Goal: Task Accomplishment & Management: Use online tool/utility

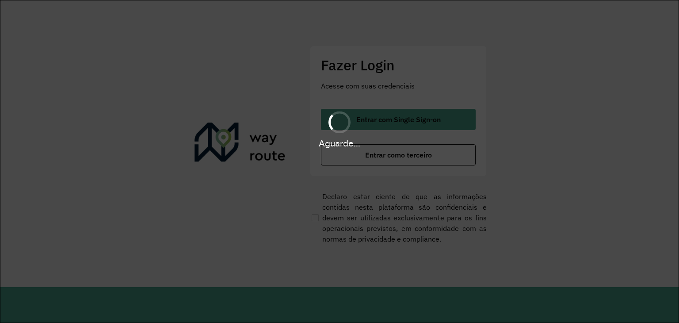
click at [0, 147] on div "Aguarde..." at bounding box center [339, 143] width 679 height 14
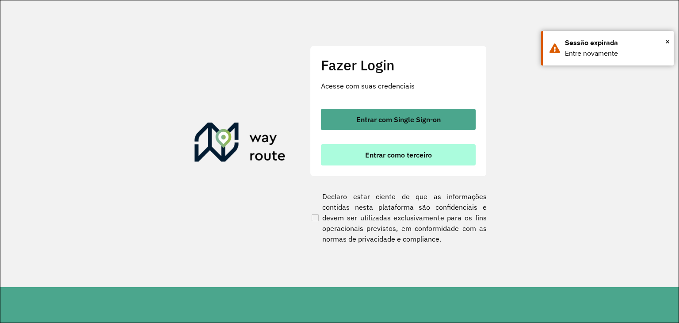
click at [431, 154] on span "Entrar como terceiro" at bounding box center [398, 154] width 67 height 7
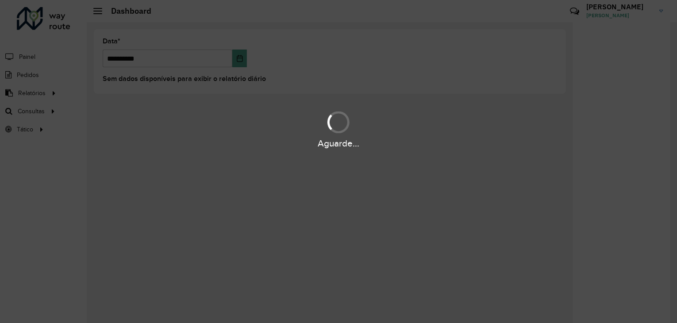
click at [58, 204] on div "Aguarde..." at bounding box center [338, 161] width 677 height 323
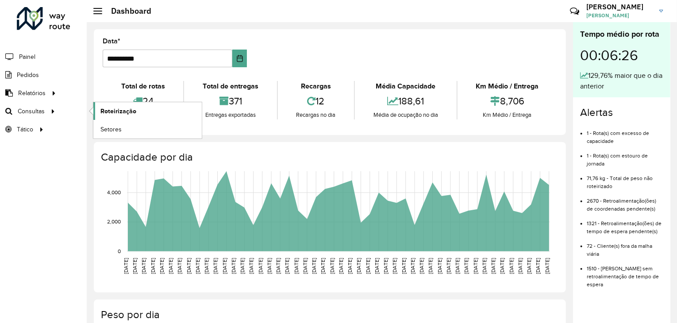
click at [149, 106] on link "Roteirização" at bounding box center [147, 111] width 108 height 18
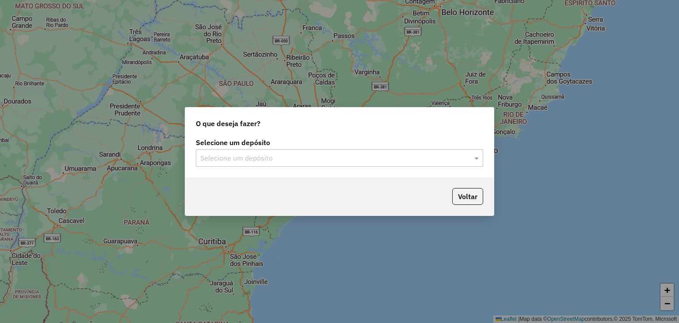
click at [324, 169] on div "Selecione um depósito Selecione um depósito" at bounding box center [339, 157] width 309 height 42
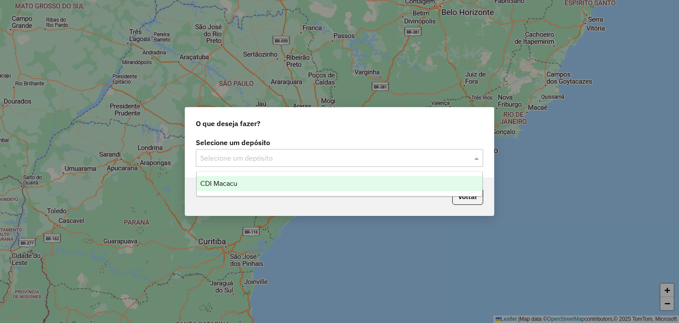
click at [311, 154] on input "text" at bounding box center [330, 158] width 261 height 11
click at [269, 180] on div "CDI Macacu" at bounding box center [340, 183] width 286 height 15
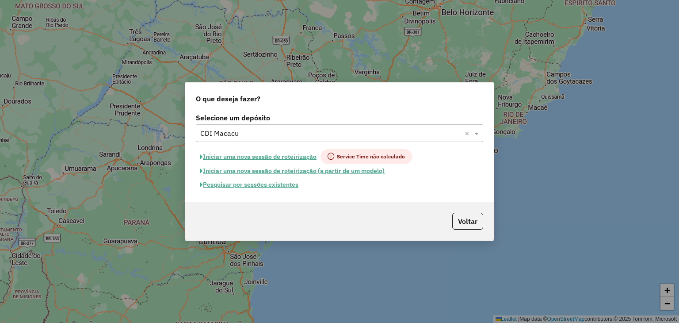
click at [276, 182] on button "Pesquisar por sessões existentes" at bounding box center [249, 185] width 107 height 14
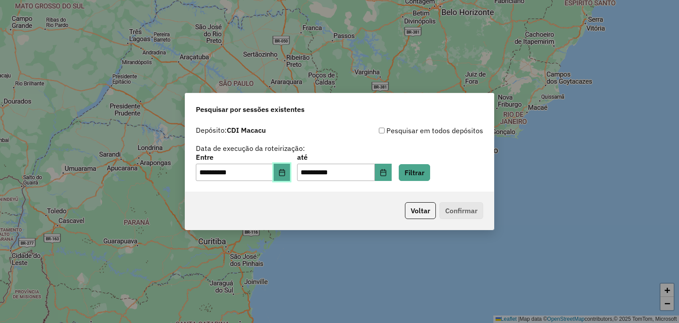
click at [291, 171] on button "Choose Date" at bounding box center [282, 173] width 17 height 18
click at [418, 171] on button "Filtrar" at bounding box center [414, 172] width 31 height 17
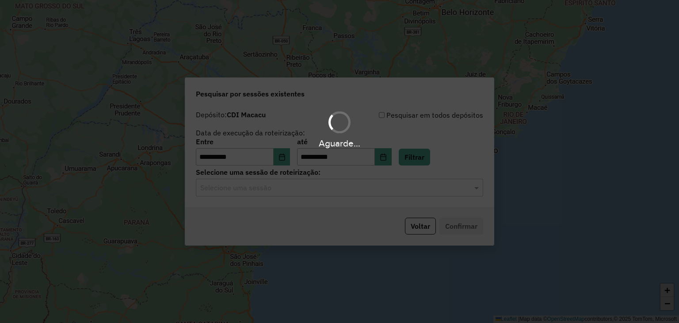
click at [329, 190] on hb-app "**********" at bounding box center [339, 161] width 679 height 323
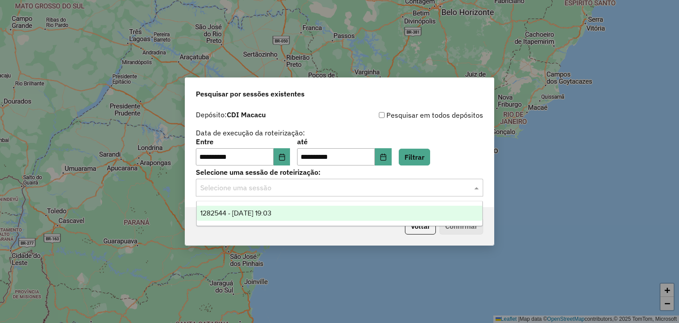
click at [327, 188] on input "text" at bounding box center [330, 188] width 261 height 11
click at [330, 211] on div "1282544 - 25/09/2025 19:03" at bounding box center [340, 213] width 286 height 15
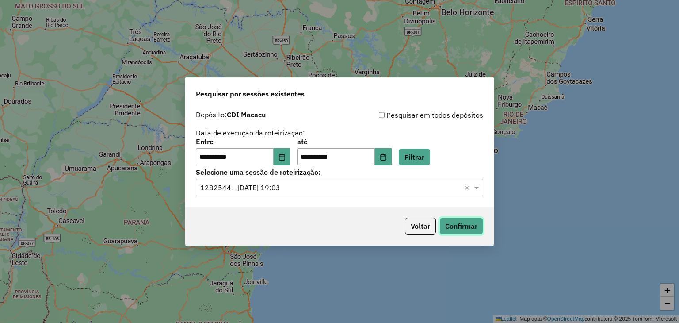
click at [460, 224] on button "Confirmar" at bounding box center [462, 226] width 44 height 17
click at [283, 155] on button "Choose Date" at bounding box center [282, 157] width 17 height 18
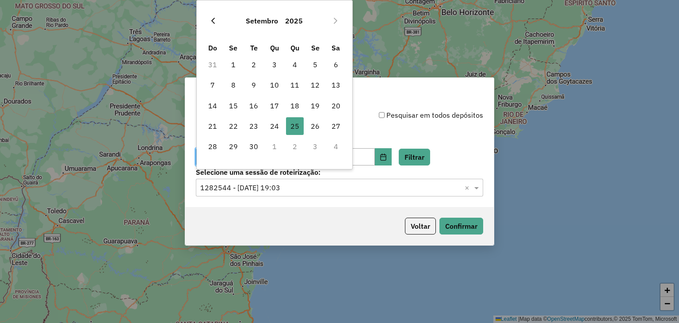
click at [213, 19] on icon "Previous Month" at bounding box center [213, 21] width 4 height 6
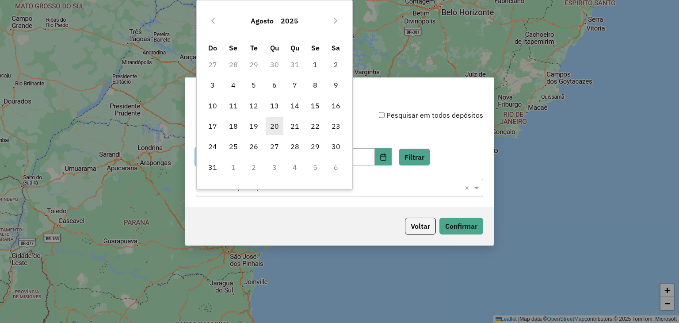
click at [275, 119] on span "20" at bounding box center [275, 126] width 18 height 18
type input "**********"
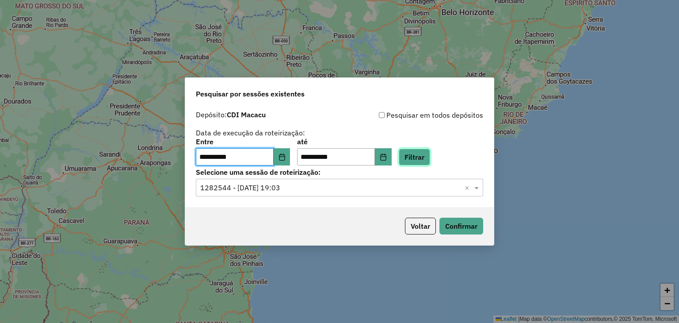
click at [429, 156] on button "Filtrar" at bounding box center [414, 157] width 31 height 17
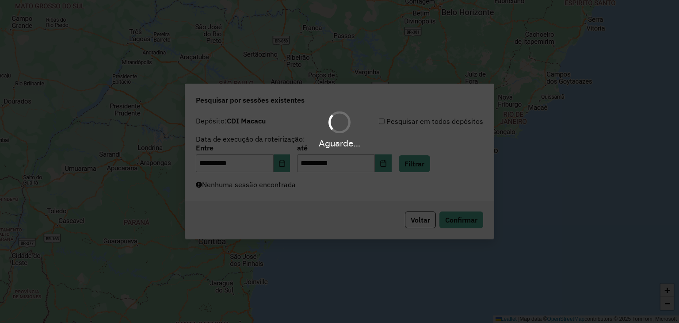
click at [341, 192] on div "Aguarde..." at bounding box center [339, 161] width 679 height 323
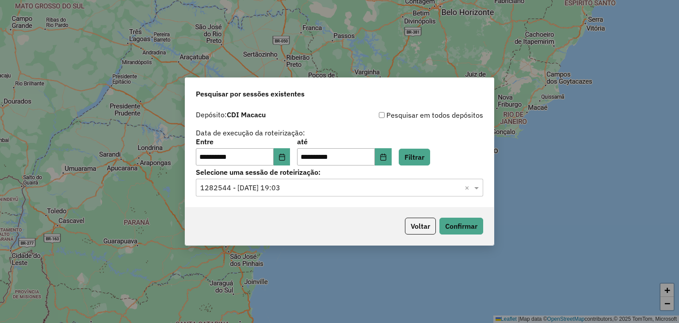
click at [386, 189] on input "text" at bounding box center [330, 188] width 261 height 11
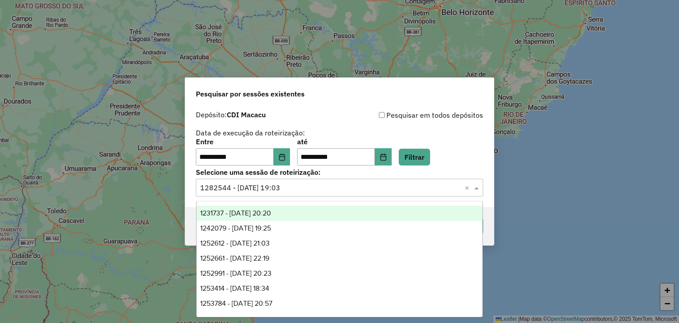
click at [271, 212] on span "1231737 - 20/08/2025 20:20" at bounding box center [235, 213] width 71 height 8
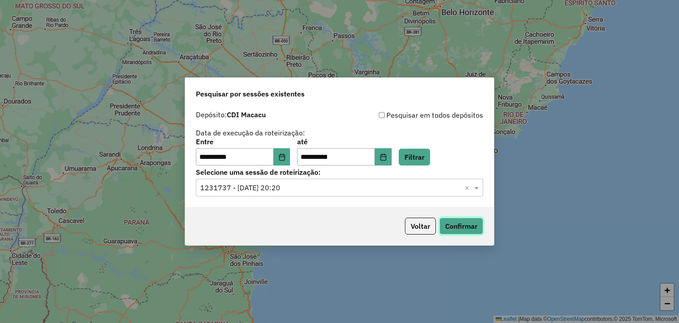
click at [460, 230] on button "Confirmar" at bounding box center [462, 226] width 44 height 17
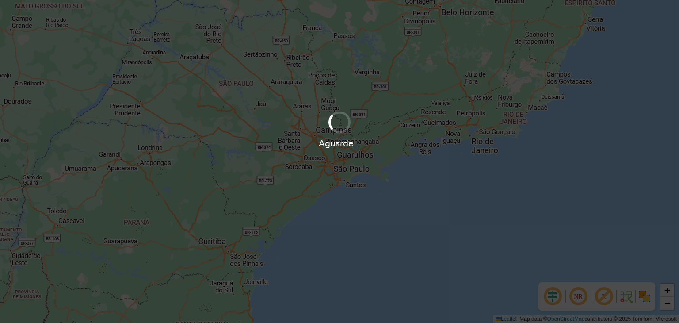
click at [345, 126] on div at bounding box center [340, 122] width 26 height 26
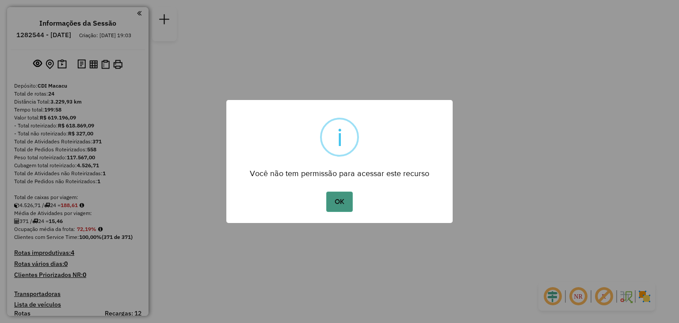
click at [341, 203] on button "OK" at bounding box center [339, 202] width 26 height 20
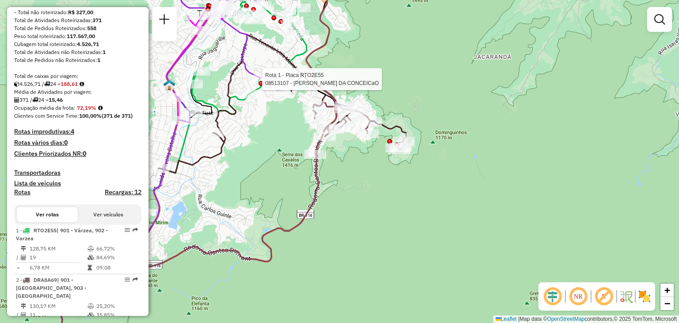
select select "**********"
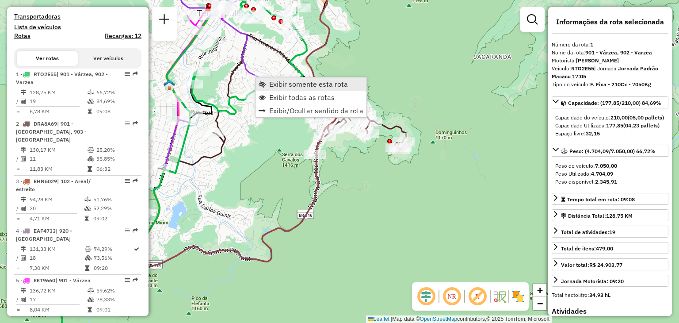
scroll to position [347, 0]
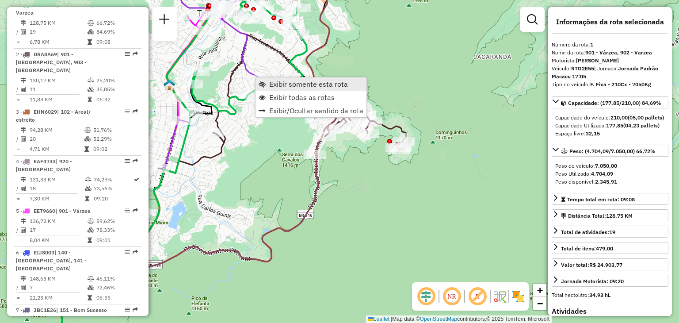
click at [265, 83] on span "Exibir somente esta rota" at bounding box center [262, 83] width 7 height 7
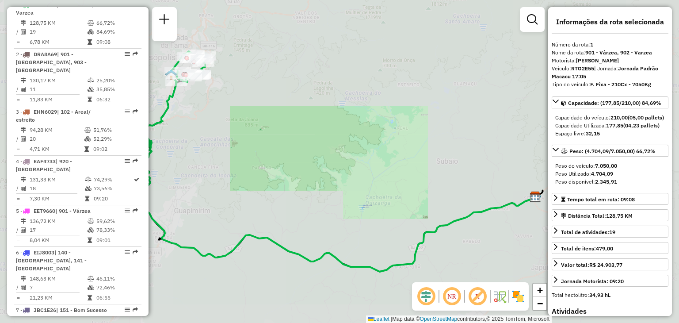
drag, startPoint x: 249, startPoint y: 138, endPoint x: 351, endPoint y: 181, distance: 110.2
click at [350, 180] on div "Janela de atendimento Grade de atendimento Capacidade Transportadoras Veículos …" at bounding box center [339, 161] width 679 height 323
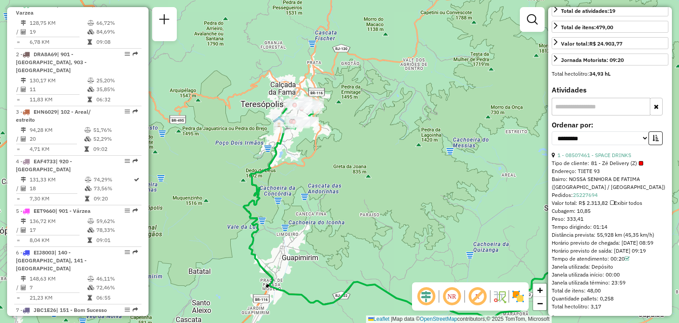
scroll to position [265, 0]
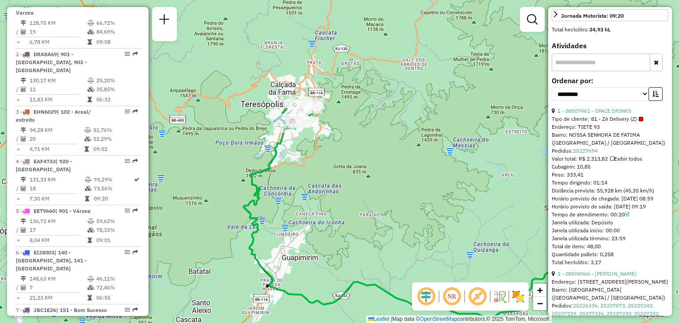
drag, startPoint x: 607, startPoint y: 197, endPoint x: 583, endPoint y: 197, distance: 24.3
click at [583, 187] on div "Tempo dirigindo: 01:14" at bounding box center [610, 183] width 117 height 8
click at [343, 135] on div "Janela de atendimento Grade de atendimento Capacidade Transportadoras Veículos …" at bounding box center [339, 161] width 679 height 323
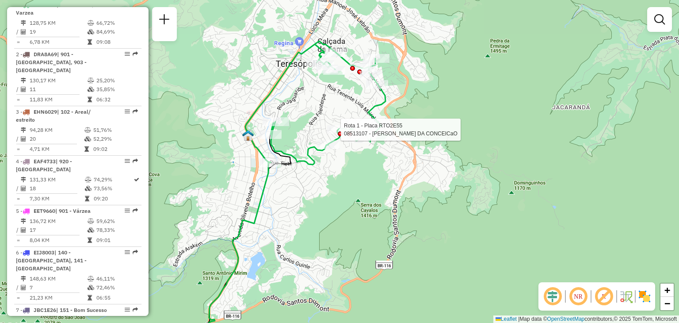
select select "**********"
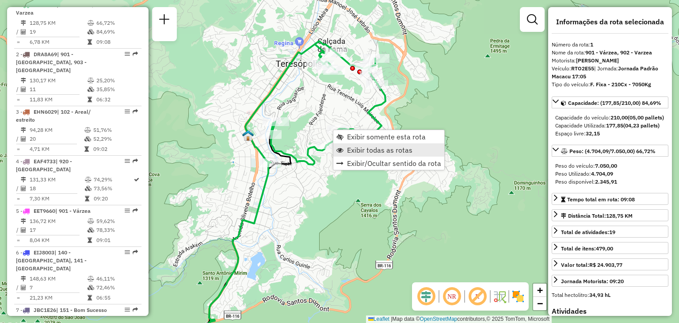
click at [351, 151] on span "Exibir todas as rotas" at bounding box center [379, 149] width 65 height 7
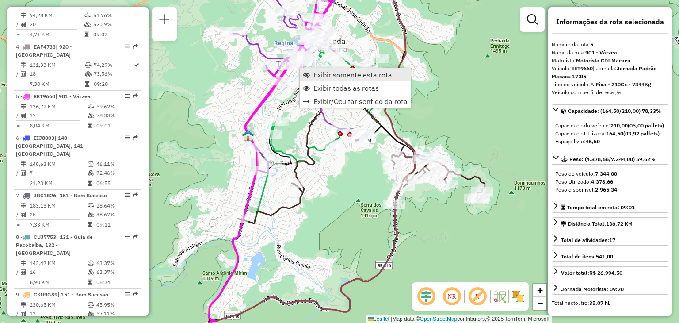
scroll to position [536, 0]
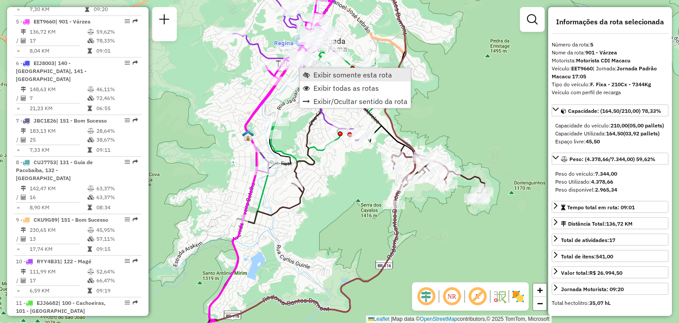
click at [314, 74] on span "Exibir somente esta rota" at bounding box center [353, 74] width 79 height 7
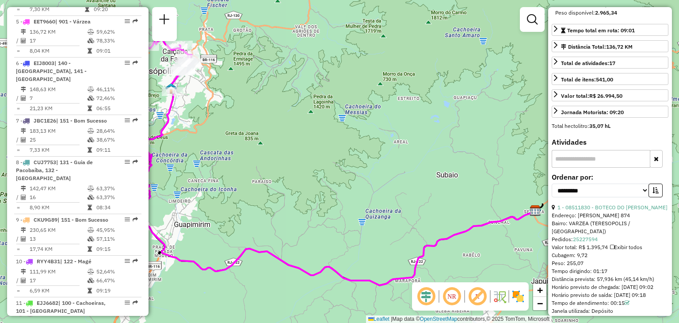
scroll to position [221, 0]
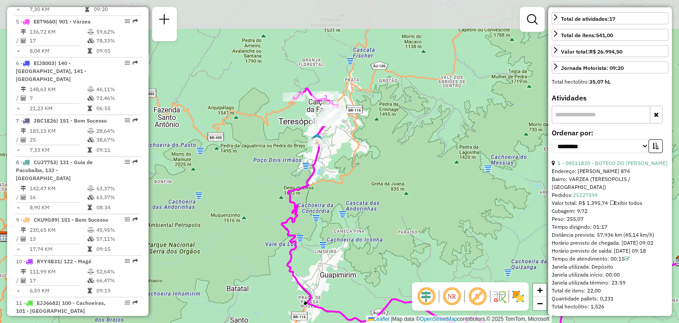
drag, startPoint x: 324, startPoint y: 137, endPoint x: 456, endPoint y: 188, distance: 141.9
click at [456, 188] on div "Janela de atendimento Grade de atendimento Capacidade Transportadoras Veículos …" at bounding box center [339, 161] width 679 height 323
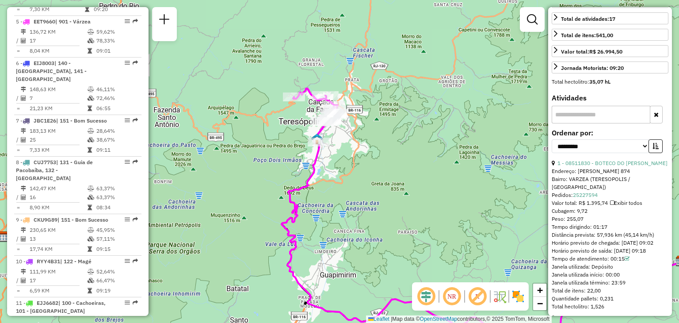
drag, startPoint x: 429, startPoint y: 170, endPoint x: 449, endPoint y: 185, distance: 25.4
click at [448, 183] on div "Janela de atendimento Grade de atendimento Capacidade Transportadoras Veículos …" at bounding box center [339, 161] width 679 height 323
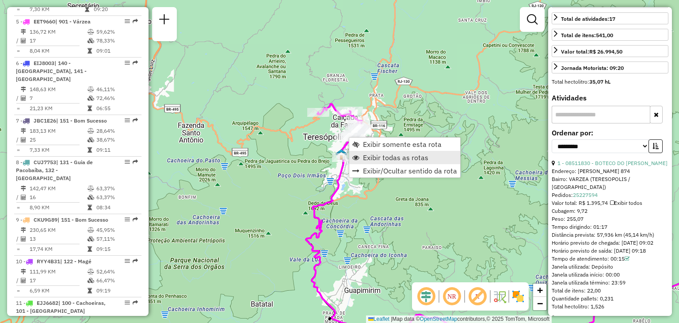
click at [389, 155] on span "Exibir todas as rotas" at bounding box center [395, 157] width 65 height 7
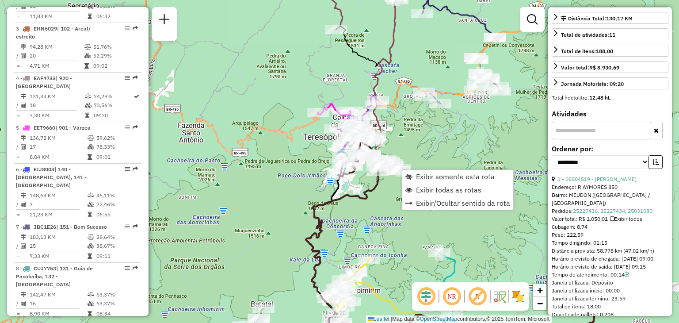
scroll to position [396, 0]
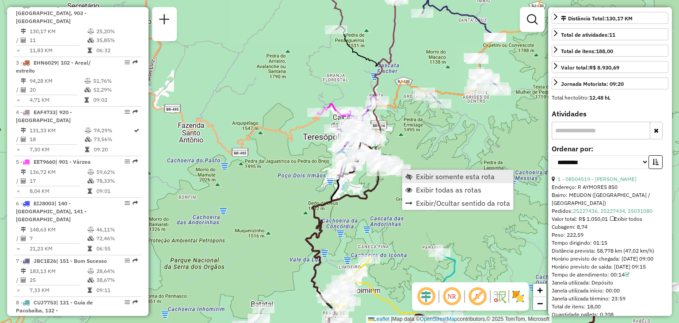
click at [410, 174] on span "Exibir somente esta rota" at bounding box center [409, 176] width 7 height 7
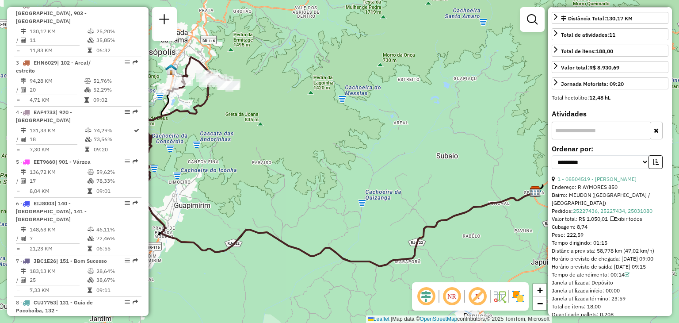
drag, startPoint x: 321, startPoint y: 117, endPoint x: 329, endPoint y: 119, distance: 8.3
click at [379, 134] on div "Janela de atendimento Grade de atendimento Capacidade Transportadoras Veículos …" at bounding box center [339, 161] width 679 height 323
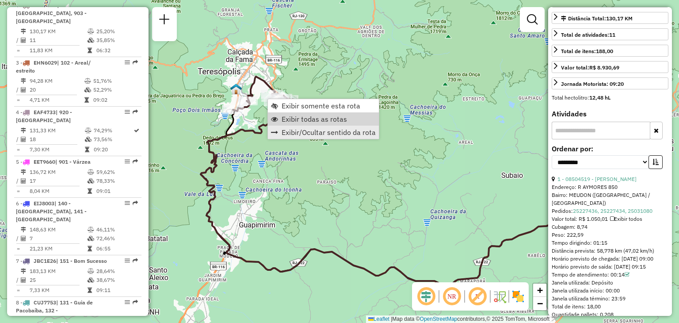
click at [306, 126] on link "Exibir/Ocultar sentido da rota" at bounding box center [323, 132] width 111 height 13
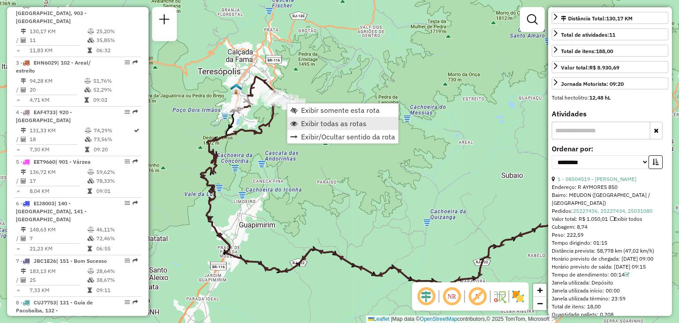
click at [314, 120] on span "Exibir todas as rotas" at bounding box center [333, 123] width 65 height 7
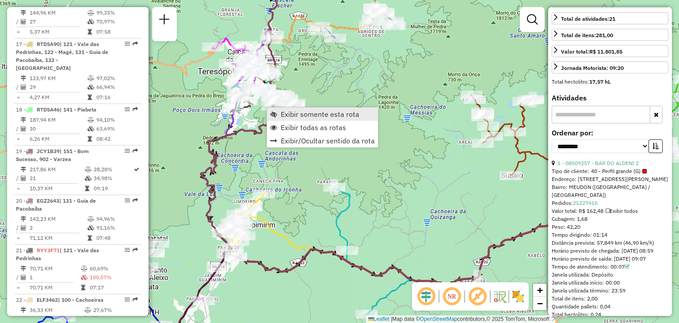
scroll to position [1197, 0]
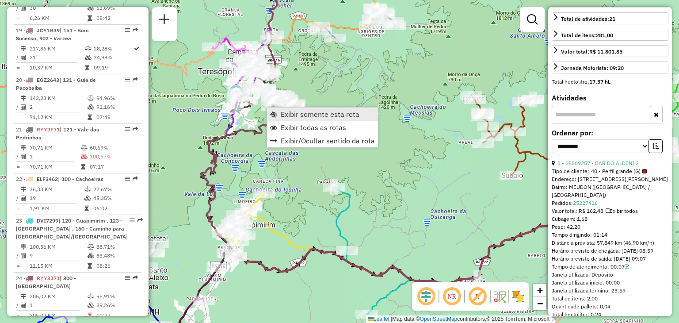
click at [308, 113] on span "Exibir somente esta rota" at bounding box center [320, 114] width 79 height 7
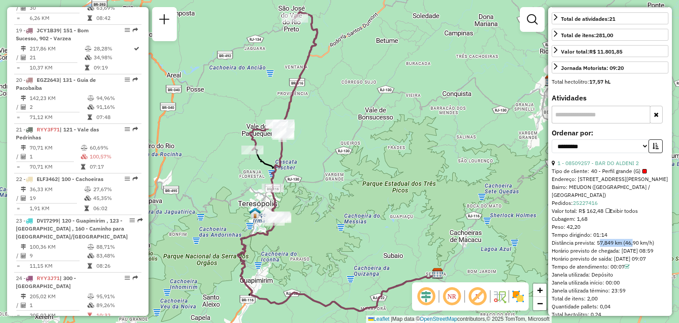
drag, startPoint x: 597, startPoint y: 247, endPoint x: 633, endPoint y: 246, distance: 35.8
click at [633, 246] on div "Distância prevista: 57,849 km (46,90 km/h)" at bounding box center [610, 243] width 117 height 8
drag, startPoint x: 551, startPoint y: 248, endPoint x: 658, endPoint y: 248, distance: 107.0
click at [658, 248] on div "**********" at bounding box center [610, 161] width 124 height 309
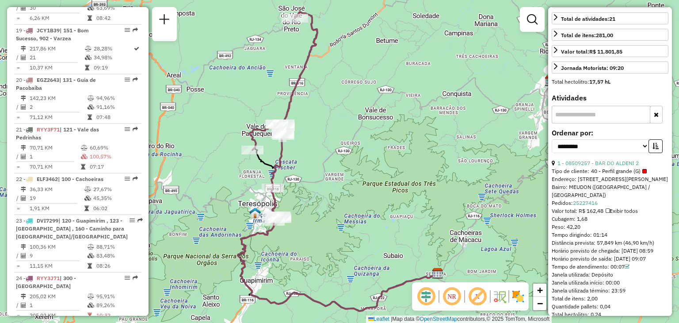
click at [648, 247] on div "Distância prevista: 57,849 km (46,90 km/h)" at bounding box center [610, 243] width 117 height 8
click at [640, 247] on div "Distância prevista: 57,849 km (46,90 km/h)" at bounding box center [610, 243] width 117 height 8
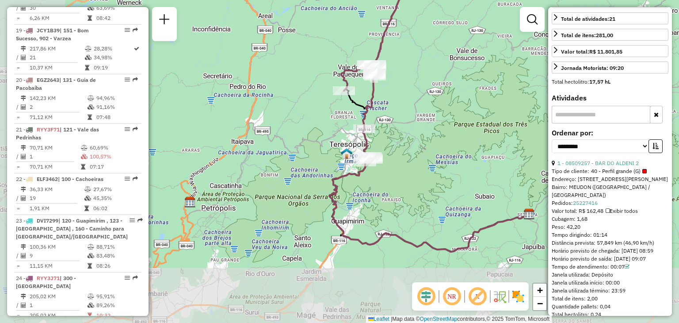
drag, startPoint x: 364, startPoint y: 232, endPoint x: 465, endPoint y: 163, distance: 121.8
click at [459, 164] on div "Janela de atendimento Grade de atendimento Capacidade Transportadoras Veículos …" at bounding box center [339, 161] width 679 height 323
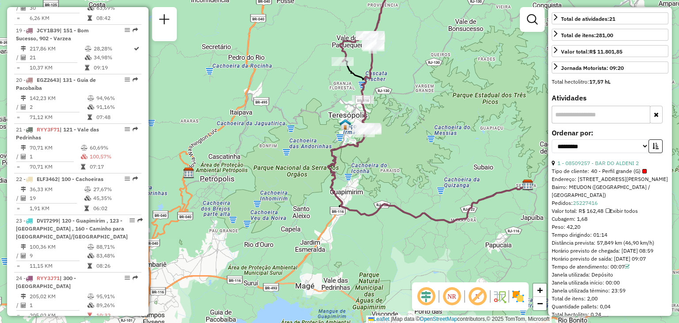
drag, startPoint x: 425, startPoint y: 219, endPoint x: 395, endPoint y: 198, distance: 36.1
click at [403, 209] on icon at bounding box center [428, 178] width 200 height 90
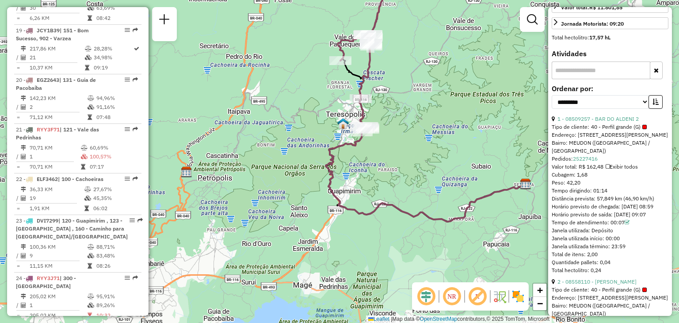
scroll to position [302, 0]
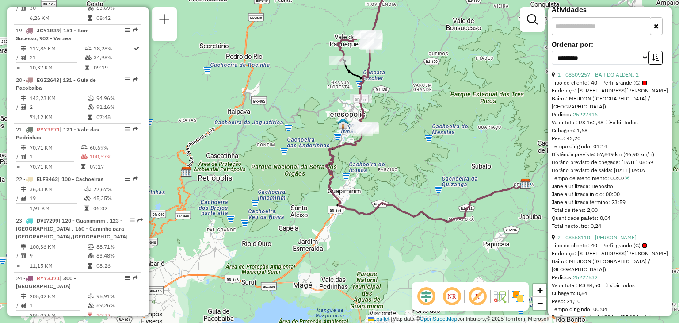
drag, startPoint x: 621, startPoint y: 203, endPoint x: 606, endPoint y: 206, distance: 16.1
click at [606, 206] on div "1 - 08509257 - BAR DO ALDENI 2 Tipo de cliente: 40 - Perfil grande (G) Endereço…" at bounding box center [610, 150] width 117 height 159
click at [639, 198] on div "Janela utilizada início: 00:00" at bounding box center [610, 194] width 117 height 8
drag, startPoint x: 634, startPoint y: 217, endPoint x: 590, endPoint y: 227, distance: 45.0
click at [594, 226] on div "1 - 08509257 - BAR DO ALDENI 2 Tipo de cliente: 40 - Perfil grande (G) Endereço…" at bounding box center [610, 150] width 117 height 159
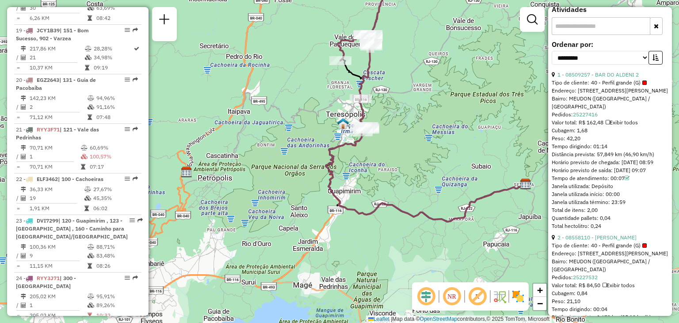
click at [591, 214] on div "Total de itens: 2,00" at bounding box center [610, 210] width 117 height 8
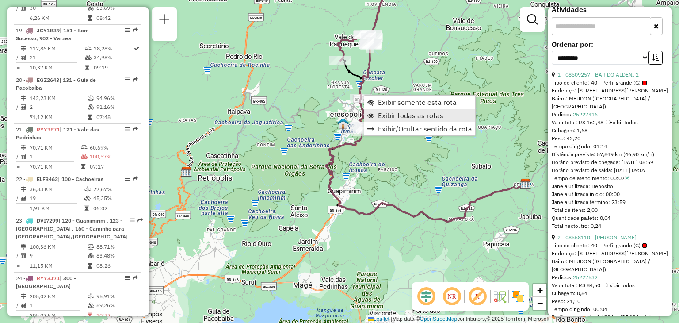
click at [418, 119] on span "Exibir todas as rotas" at bounding box center [410, 115] width 65 height 7
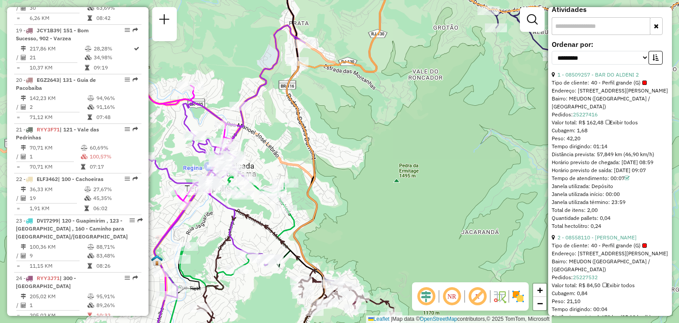
drag, startPoint x: 275, startPoint y: 166, endPoint x: 372, endPoint y: 151, distance: 98.1
click at [372, 151] on div "Rota 1 - Placa RTO2E55 08512024 - SAVASSI BAR E COZINH Rota 1 - Placa RTO2E55 0…" at bounding box center [339, 161] width 679 height 323
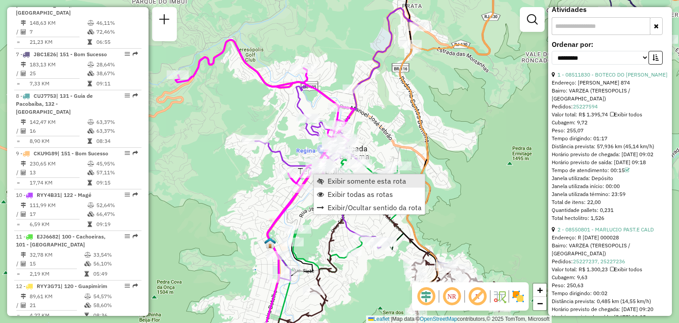
scroll to position [536, 0]
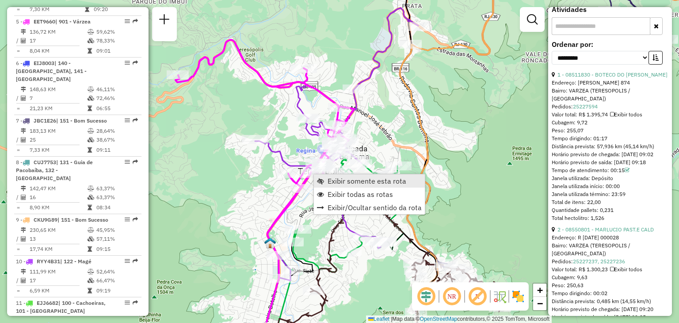
click at [334, 177] on span "Exibir somente esta rota" at bounding box center [367, 180] width 79 height 7
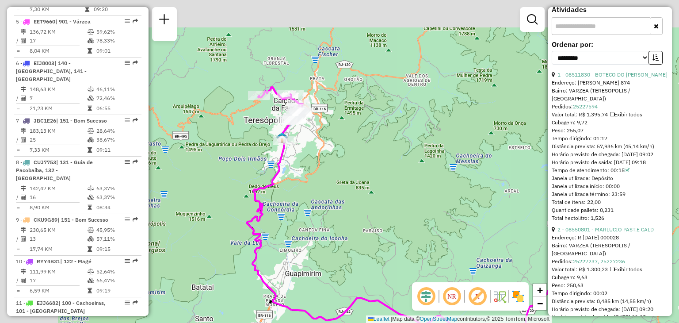
drag, startPoint x: 386, startPoint y: 198, endPoint x: 422, endPoint y: 217, distance: 41.2
click at [422, 217] on div "Janela de atendimento Grade de atendimento Capacidade Transportadoras Veículos …" at bounding box center [339, 161] width 679 height 323
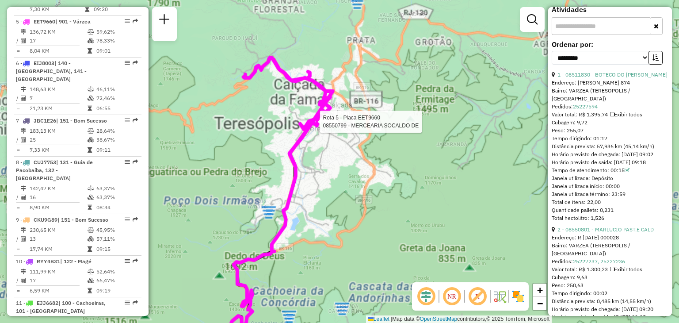
click at [345, 177] on div "Rota 5 - Placa EET9660 08550799 - MERCEARIA SOCALDO DE Janela de atendimento Gr…" at bounding box center [339, 161] width 679 height 323
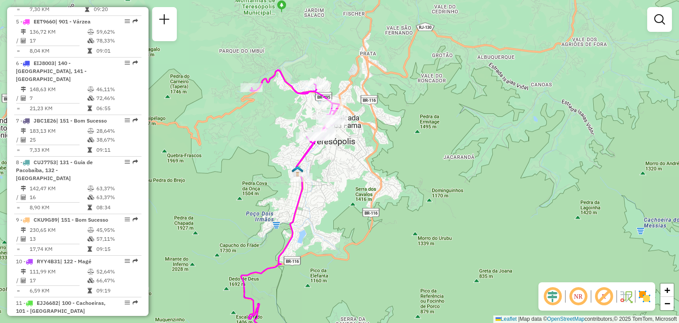
drag, startPoint x: 338, startPoint y: 155, endPoint x: 358, endPoint y: 160, distance: 20.4
click at [344, 168] on div "Janela de atendimento Grade de atendimento Capacidade Transportadoras Veículos …" at bounding box center [339, 161] width 679 height 323
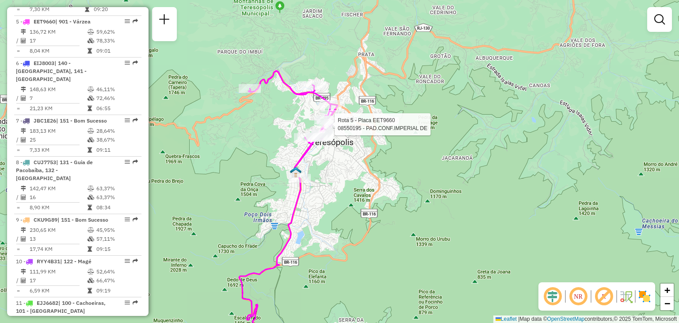
select select "**********"
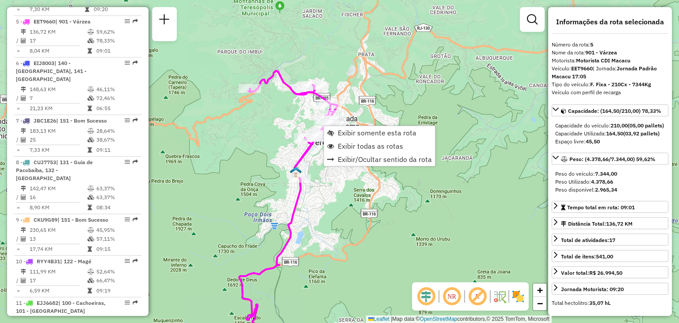
click at [391, 89] on div "Janela de atendimento Grade de atendimento Capacidade Transportadoras Veículos …" at bounding box center [339, 161] width 679 height 323
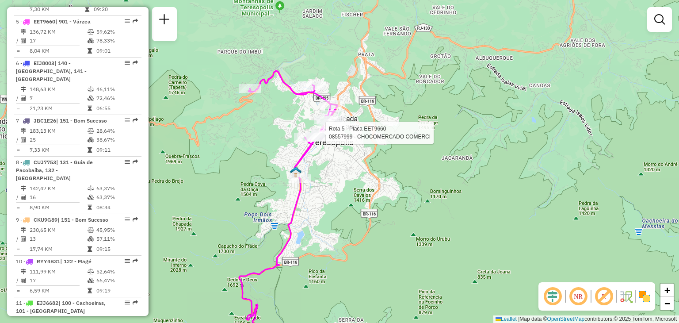
select select "**********"
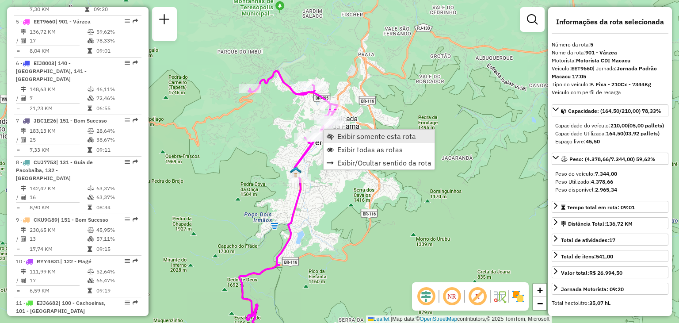
click at [364, 141] on link "Exibir somente esta rota" at bounding box center [379, 136] width 111 height 13
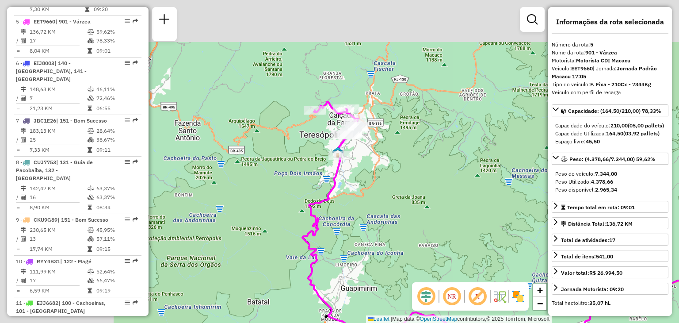
drag, startPoint x: 449, startPoint y: 148, endPoint x: 449, endPoint y: 159, distance: 11.1
click at [477, 161] on div "Janela de atendimento Grade de atendimento Capacidade Transportadoras Veículos …" at bounding box center [339, 161] width 679 height 323
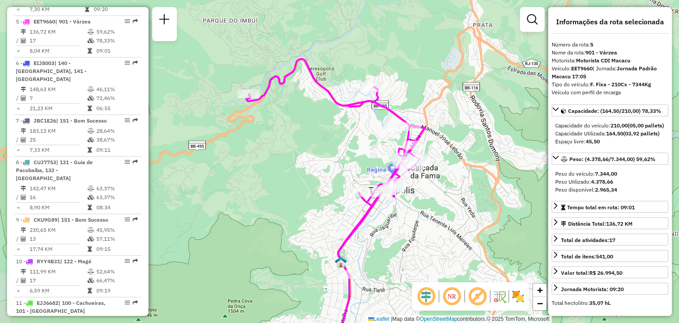
drag, startPoint x: 409, startPoint y: 151, endPoint x: 451, endPoint y: 176, distance: 49.2
click at [451, 176] on div "Janela de atendimento Grade de atendimento Capacidade Transportadoras Veículos …" at bounding box center [339, 161] width 679 height 323
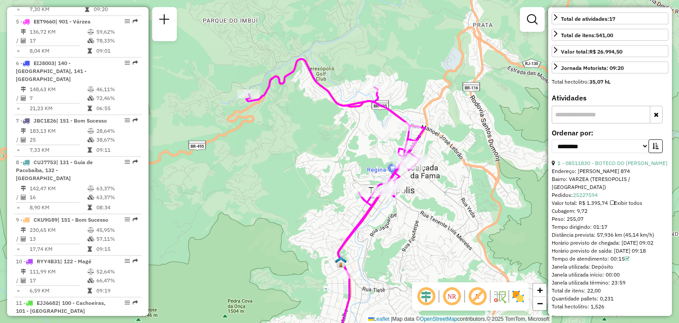
scroll to position [265, 0]
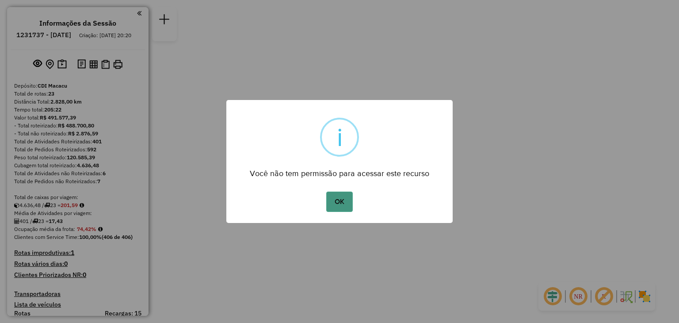
click at [339, 202] on button "OK" at bounding box center [339, 202] width 26 height 20
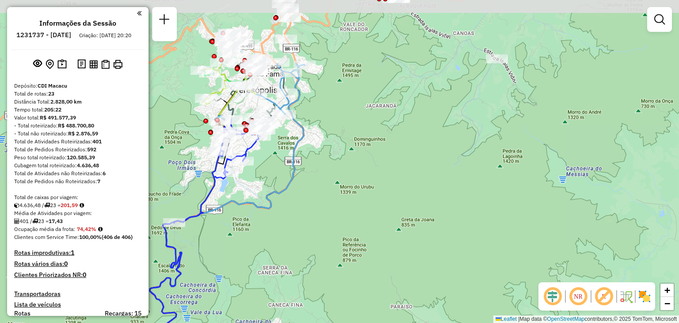
drag, startPoint x: 256, startPoint y: 73, endPoint x: 263, endPoint y: 170, distance: 96.7
click at [267, 170] on div "Janela de atendimento Grade de atendimento Capacidade Transportadoras Veículos …" at bounding box center [339, 161] width 679 height 323
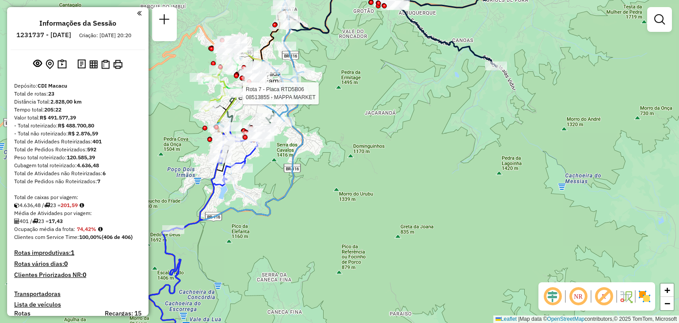
select select "**********"
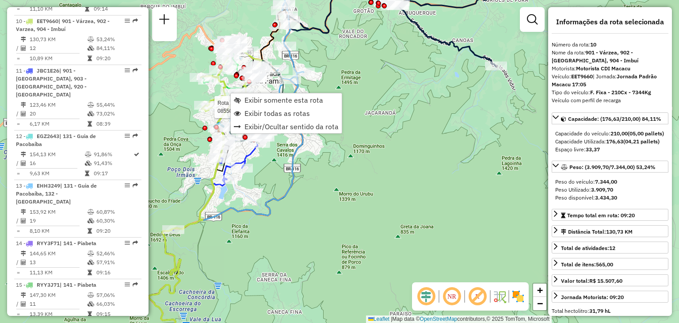
scroll to position [776, 0]
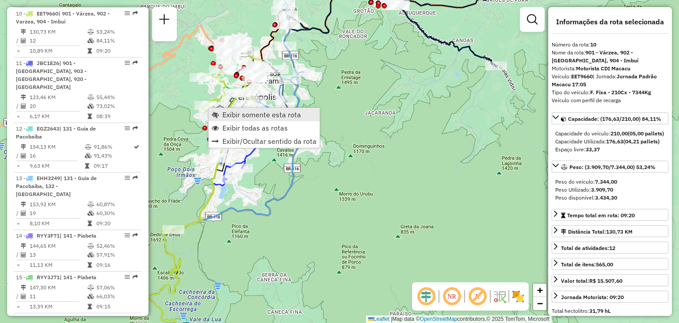
drag, startPoint x: 239, startPoint y: 111, endPoint x: 241, endPoint y: 116, distance: 5.6
click at [239, 112] on span "Exibir somente esta rota" at bounding box center [261, 114] width 79 height 7
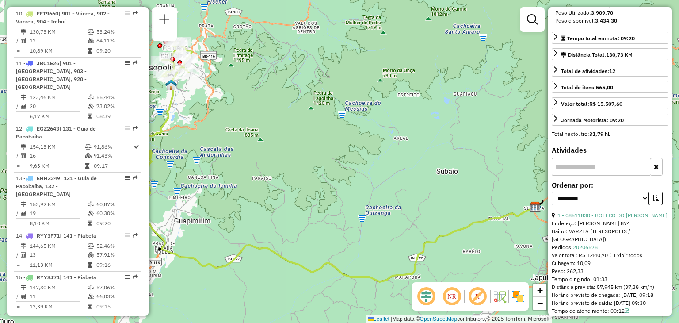
scroll to position [221, 0]
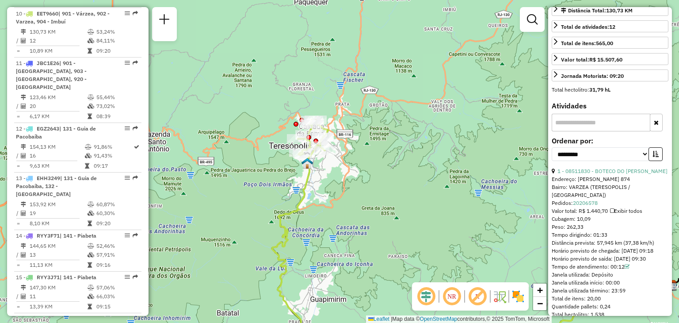
drag, startPoint x: 373, startPoint y: 141, endPoint x: 505, endPoint y: 220, distance: 153.1
click at [505, 220] on div "Janela de atendimento Grade de atendimento Capacidade Transportadoras Veículos …" at bounding box center [339, 161] width 679 height 323
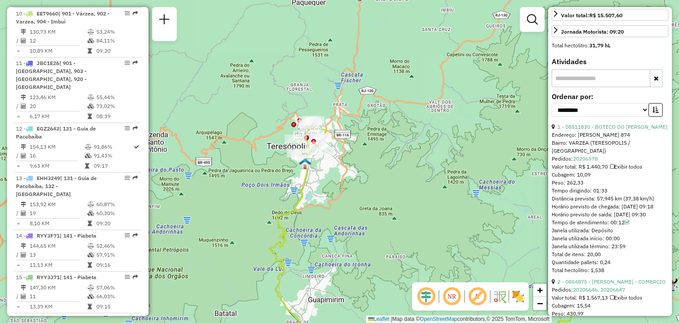
scroll to position [487, 0]
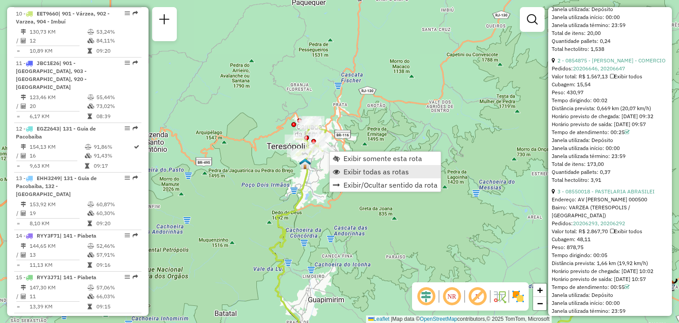
click at [358, 173] on span "Exibir todas as rotas" at bounding box center [376, 171] width 65 height 7
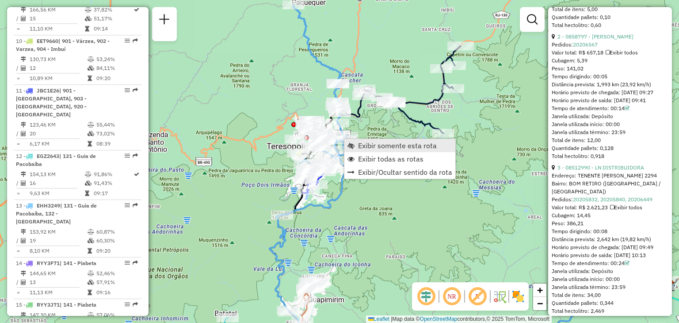
scroll to position [726, 0]
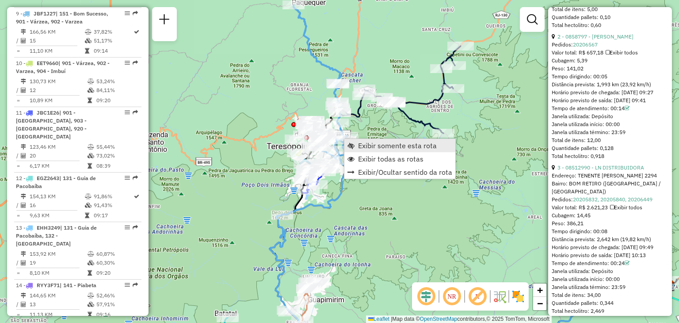
click at [362, 144] on span "Exibir somente esta rota" at bounding box center [397, 145] width 79 height 7
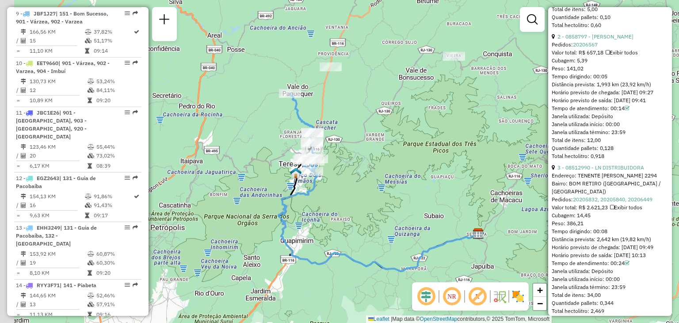
drag, startPoint x: 387, startPoint y: 195, endPoint x: 423, endPoint y: 208, distance: 37.6
click at [429, 211] on div "Janela de atendimento Grade de atendimento Capacidade Transportadoras Veículos …" at bounding box center [339, 161] width 679 height 323
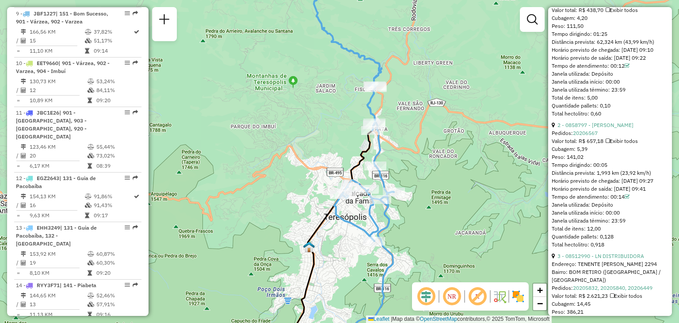
scroll to position [346, 0]
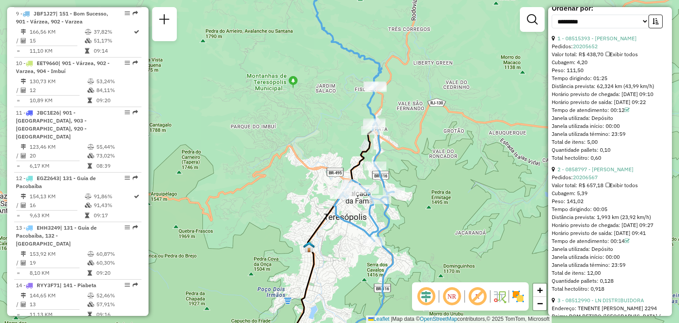
click at [607, 82] on div "Tempo dirigindo: 01:25" at bounding box center [610, 78] width 117 height 8
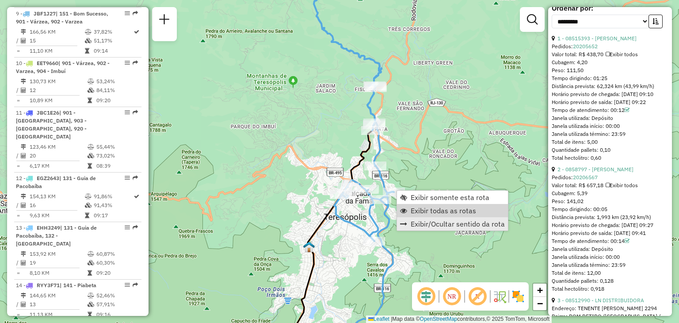
click at [425, 214] on span "Exibir todas as rotas" at bounding box center [443, 210] width 65 height 7
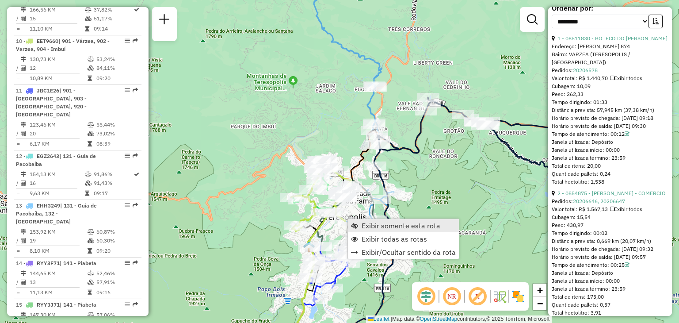
scroll to position [776, 0]
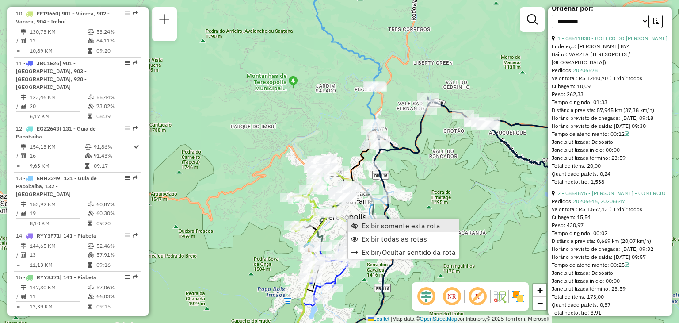
click at [375, 222] on span "Exibir somente esta rota" at bounding box center [401, 225] width 79 height 7
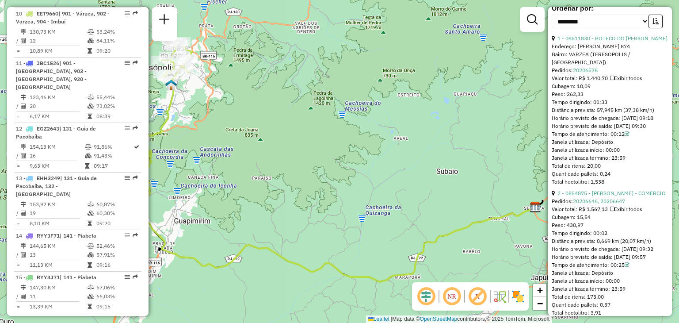
scroll to position [310, 0]
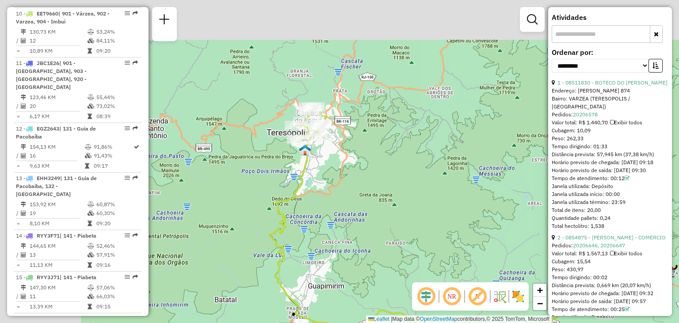
drag, startPoint x: 418, startPoint y: 168, endPoint x: 514, endPoint y: 215, distance: 107.8
click at [514, 215] on div "Janela de atendimento Grade de atendimento Capacidade Transportadoras Veículos …" at bounding box center [339, 161] width 679 height 323
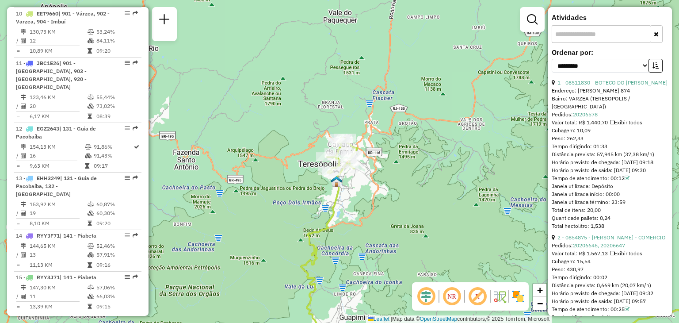
drag, startPoint x: 457, startPoint y: 187, endPoint x: 517, endPoint y: 220, distance: 68.3
click at [511, 220] on div "Janela de atendimento Grade de atendimento Capacidade Transportadoras Veículos …" at bounding box center [339, 161] width 679 height 323
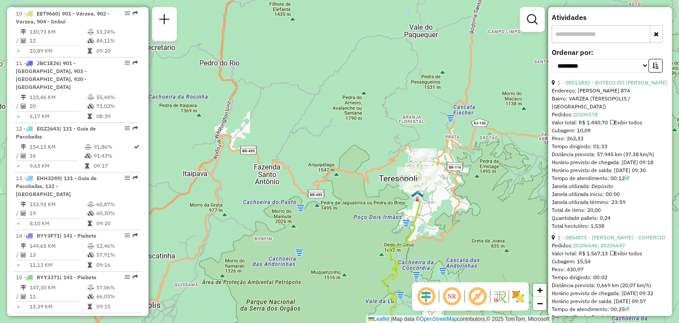
drag, startPoint x: 421, startPoint y: 197, endPoint x: 502, endPoint y: 217, distance: 83.5
click at [502, 217] on div "Janela de atendimento Grade de atendimento Capacidade Transportadoras Veículos …" at bounding box center [339, 161] width 679 height 323
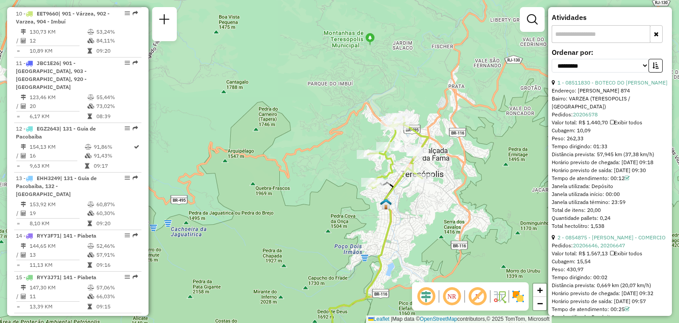
drag, startPoint x: 511, startPoint y: 216, endPoint x: 492, endPoint y: 225, distance: 21.2
click at [492, 225] on div "Janela de atendimento Grade de atendimento Capacidade Transportadoras Veículos …" at bounding box center [339, 161] width 679 height 323
